Goal: Find specific page/section: Find specific page/section

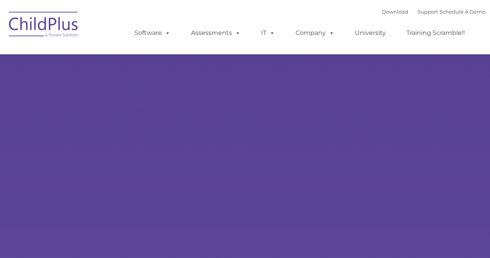
type input ""
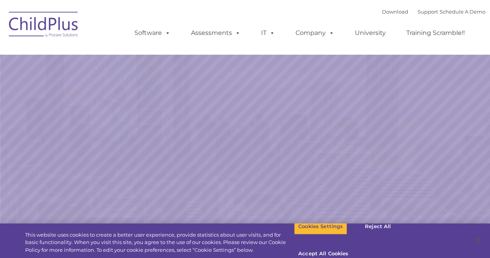
select select "MEDIUM"
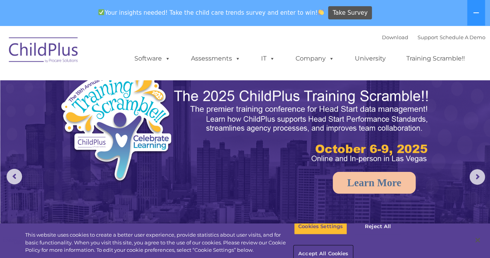
click at [352, 246] on button "Accept All Cookies" at bounding box center [323, 254] width 58 height 16
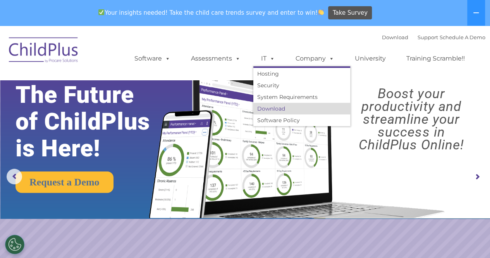
click at [277, 108] on link "Download" at bounding box center [301, 109] width 97 height 12
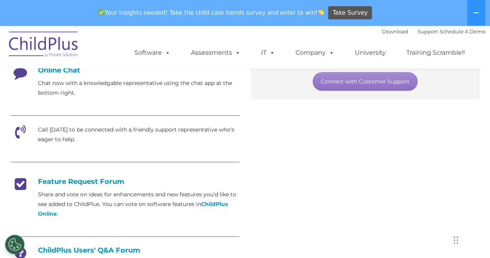
scroll to position [219, 0]
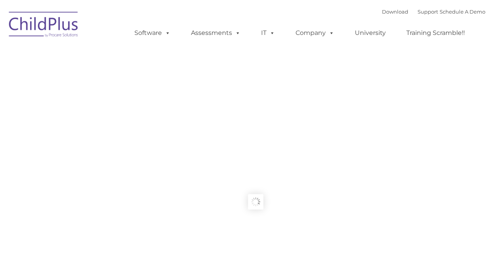
type input ""
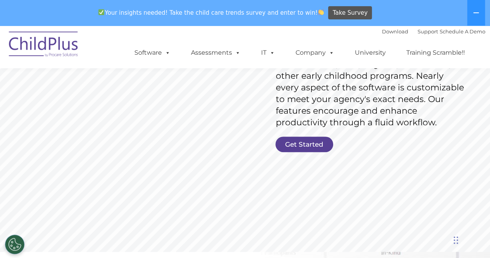
scroll to position [149, 0]
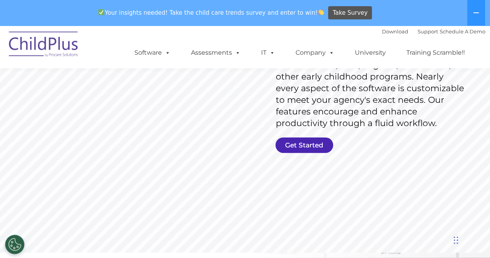
click at [297, 142] on link "Get Started" at bounding box center [304, 144] width 58 height 15
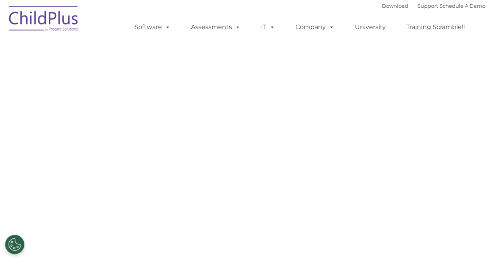
select select "MEDIUM"
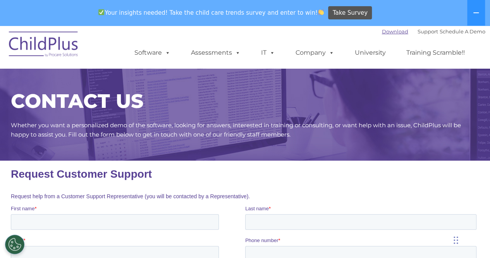
click at [382, 33] on link "Download" at bounding box center [395, 31] width 26 height 6
